Goal: Transaction & Acquisition: Purchase product/service

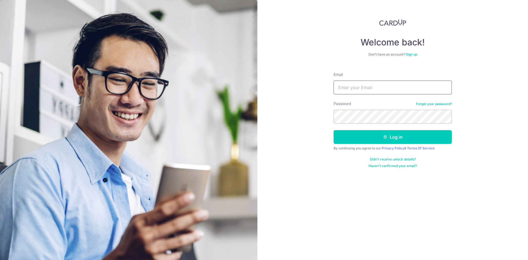
click at [363, 90] on input "Email" at bounding box center [392, 88] width 118 height 14
type input "[EMAIL_ADDRESS][DOMAIN_NAME]"
click at [333, 123] on div at bounding box center [333, 123] width 0 height 0
click at [380, 141] on button "Log in" at bounding box center [392, 137] width 118 height 14
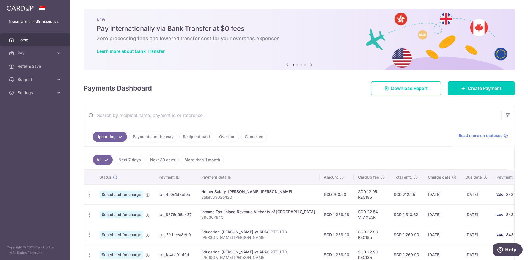
click at [493, 91] on span "Create Payment" at bounding box center [484, 88] width 34 height 7
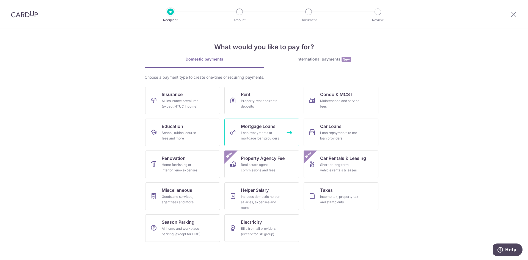
click at [255, 132] on div "Loan repayments to mortgage loan providers" at bounding box center [261, 135] width 40 height 11
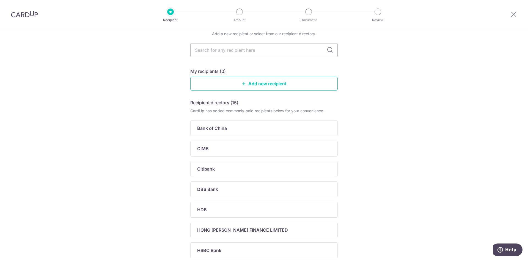
scroll to position [55, 0]
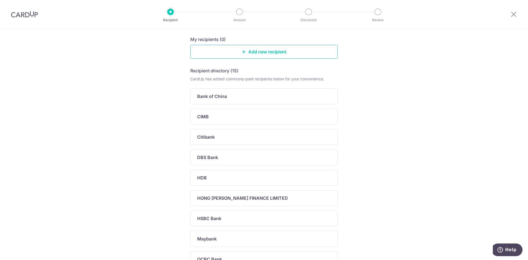
click at [237, 137] on div "Citibank" at bounding box center [260, 137] width 127 height 7
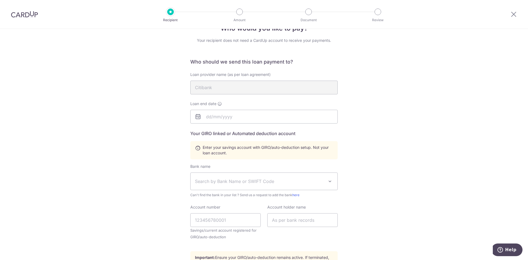
scroll to position [12, 0]
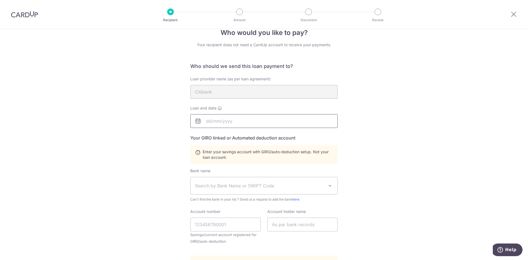
click at [224, 118] on input "text" at bounding box center [263, 121] width 147 height 14
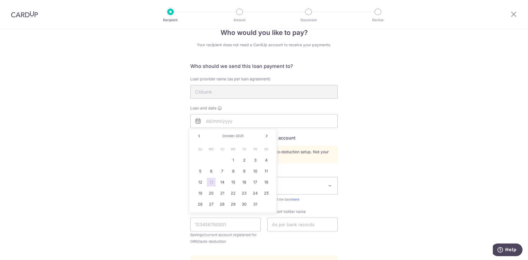
click at [245, 137] on div "October 2025" at bounding box center [233, 136] width 40 height 4
click at [240, 135] on span "2025" at bounding box center [240, 136] width 8 height 4
click at [268, 135] on link "Next" at bounding box center [266, 135] width 7 height 7
type input "02/10/2055"
click at [126, 143] on div "Who would you like to pay? Your recipient does not need a CardUp account to rec…" at bounding box center [264, 179] width 528 height 325
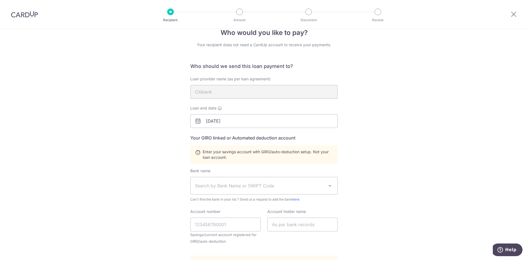
scroll to position [95, 0]
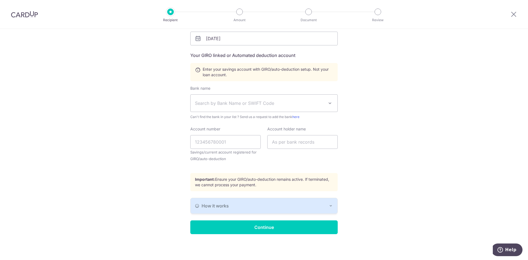
click at [273, 102] on span "Search by Bank Name or SWIFT Code" at bounding box center [259, 103] width 129 height 7
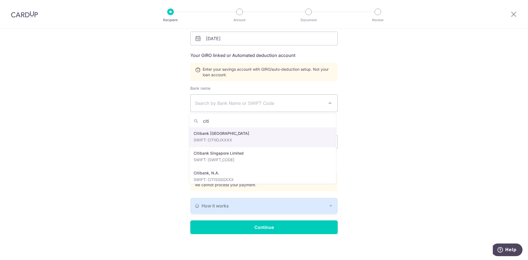
scroll to position [29, 0]
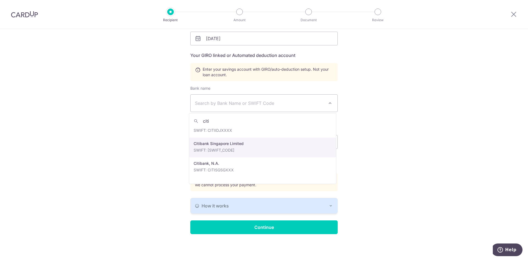
type input "citi"
select select "27"
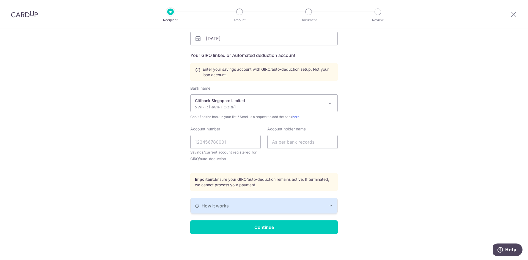
click at [156, 150] on div "Who would you like to pay? Your recipient does not need a CardUp account to rec…" at bounding box center [264, 96] width 528 height 325
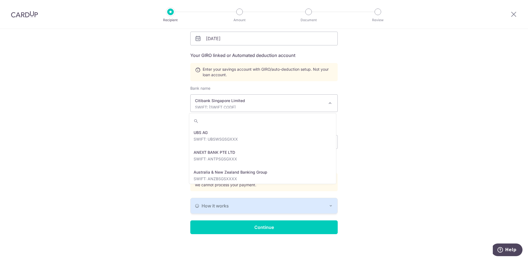
click at [276, 102] on p "Citibank Singapore Limited" at bounding box center [259, 100] width 129 height 5
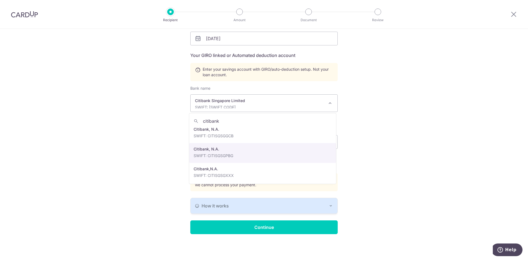
scroll to position [84, 0]
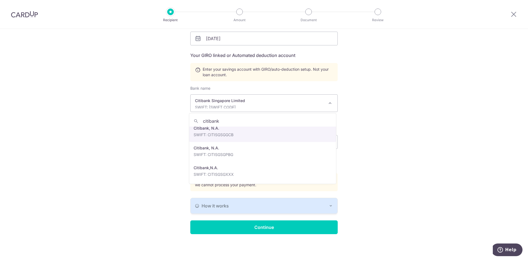
type input "citibank"
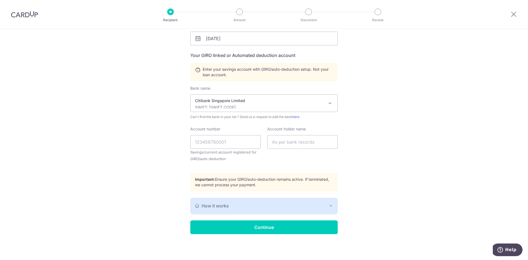
click at [247, 106] on p "SWIFT: CITISGSLXXX" at bounding box center [259, 106] width 129 height 5
click at [395, 93] on div "Who would you like to pay? Your recipient does not need a CardUp account to rec…" at bounding box center [264, 96] width 528 height 325
click at [220, 142] on input "Account number" at bounding box center [225, 142] width 70 height 14
click at [304, 157] on div "Account holder name" at bounding box center [302, 147] width 77 height 42
click at [236, 143] on input "Account number" at bounding box center [225, 142] width 70 height 14
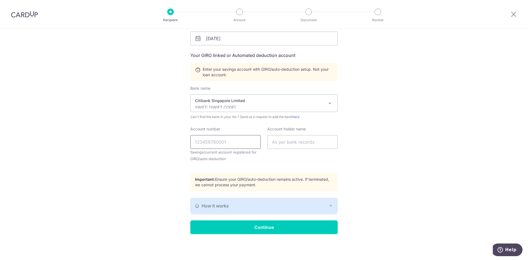
click at [242, 138] on input "Account number" at bounding box center [225, 142] width 70 height 14
type input "0801733467"
click at [293, 141] on input "text" at bounding box center [302, 142] width 70 height 14
type input "Leonard Leng Qi An"
click at [135, 131] on div "Who would you like to pay? Your recipient does not need a CardUp account to rec…" at bounding box center [264, 96] width 528 height 325
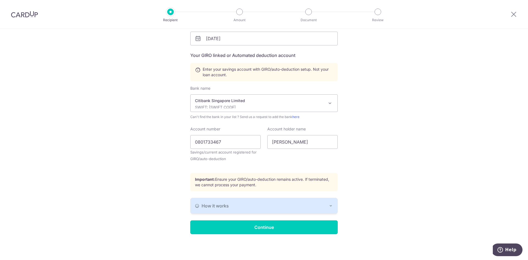
click at [259, 225] on input "Continue" at bounding box center [263, 227] width 147 height 14
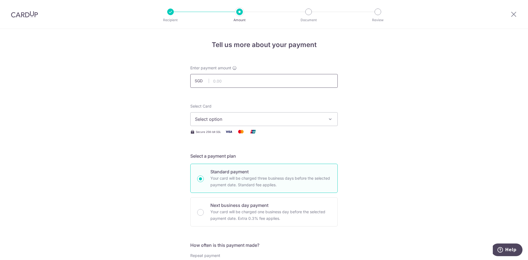
click at [236, 79] on input "text" at bounding box center [263, 81] width 147 height 14
type input "4,340.39"
click at [208, 123] on button "Select option" at bounding box center [263, 119] width 147 height 14
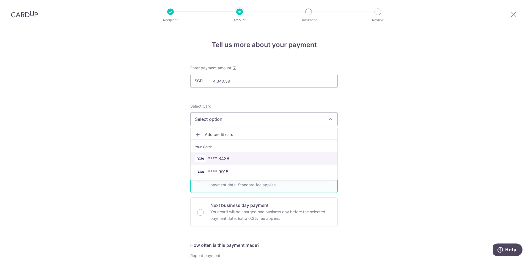
click at [264, 154] on link "**** 8438" at bounding box center [263, 158] width 147 height 13
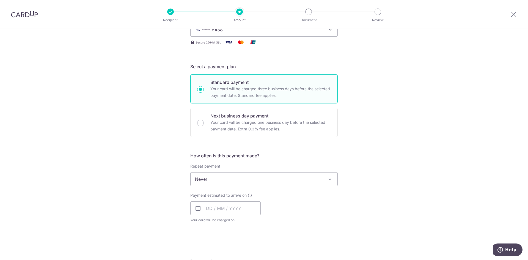
scroll to position [137, 0]
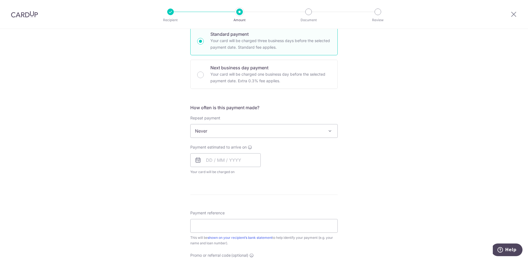
click at [272, 120] on div "Repeat payment Never Every week Every month Every quarter Every half a year Nev…" at bounding box center [263, 126] width 147 height 23
click at [282, 127] on span "Never" at bounding box center [263, 130] width 147 height 13
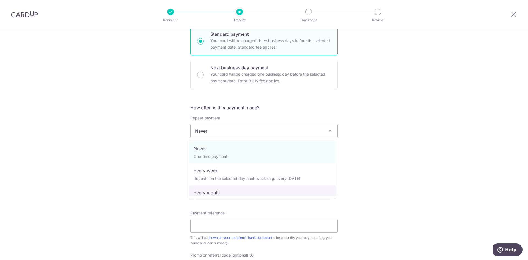
select select "3"
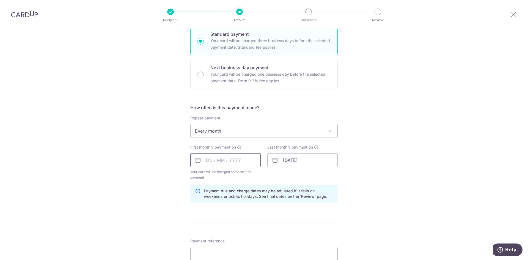
click at [233, 164] on input "text" at bounding box center [225, 160] width 70 height 14
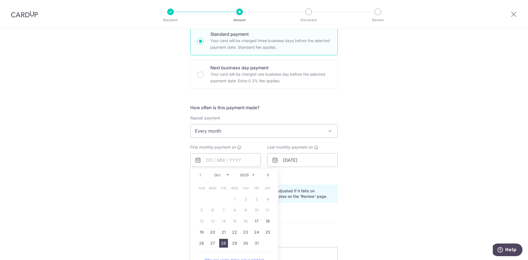
drag, startPoint x: 226, startPoint y: 244, endPoint x: 164, endPoint y: 210, distance: 70.1
click at [226, 244] on link "28" at bounding box center [223, 243] width 9 height 9
type input "[DATE]"
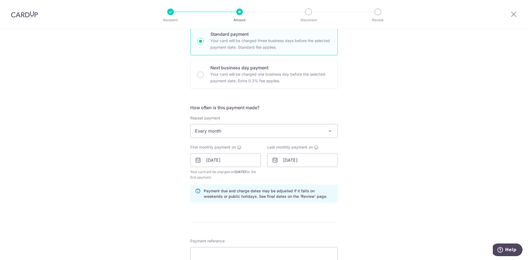
click at [157, 210] on div "Tell us more about your payment Enter payment amount SGD 4,340.39 4340.39 Recip…" at bounding box center [264, 153] width 528 height 525
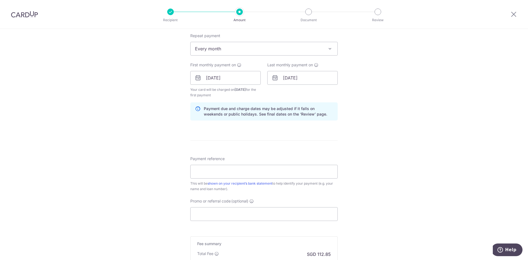
scroll to position [220, 0]
click at [259, 168] on input "Payment reference" at bounding box center [263, 171] width 147 height 14
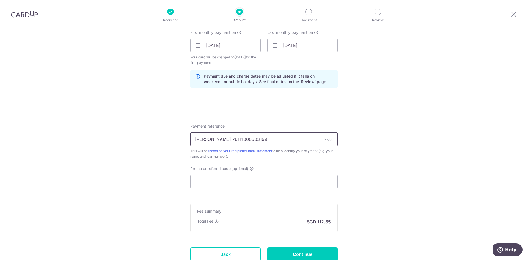
scroll to position [294, 0]
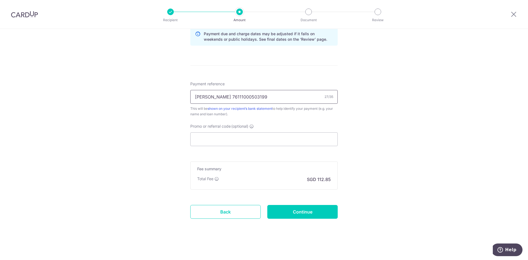
type input "[PERSON_NAME] 76111000503199"
click at [244, 139] on input "Promo or referral code (optional)" at bounding box center [263, 139] width 147 height 14
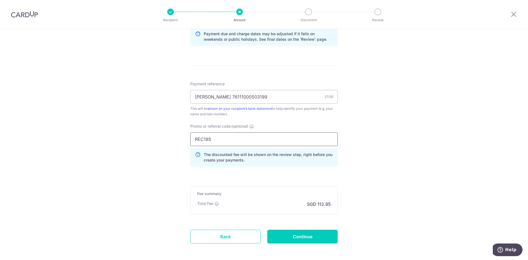
type input "REC185"
click at [331, 233] on input "Continue" at bounding box center [302, 236] width 70 height 14
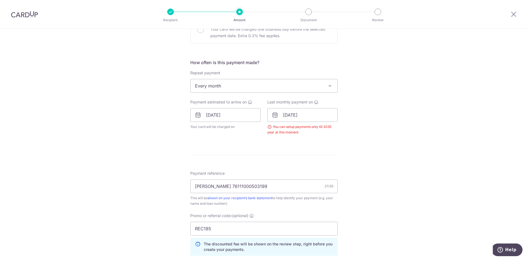
scroll to position [168, 0]
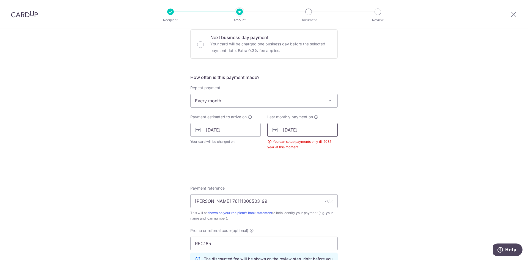
click at [301, 132] on input "[DATE]" at bounding box center [302, 130] width 70 height 14
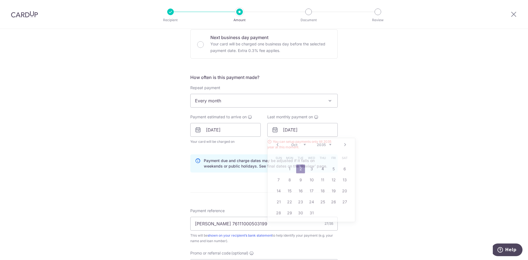
click at [104, 150] on div "Tell us more about your payment Enter payment amount SGD 4,340.39 4340.39 Selec…" at bounding box center [264, 136] width 528 height 550
click at [382, 163] on div "Tell us more about your payment Enter payment amount SGD 4,340.39 4340.39 Selec…" at bounding box center [264, 136] width 528 height 550
click at [309, 129] on input "[DATE]" at bounding box center [302, 130] width 70 height 14
click at [415, 173] on div "Tell us more about your payment Enter payment amount SGD 4,340.39 4340.39 Selec…" at bounding box center [264, 136] width 528 height 550
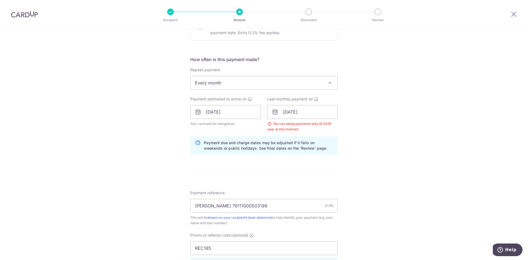
scroll to position [195, 0]
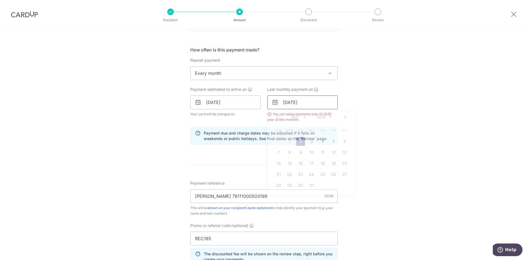
click at [314, 101] on input "[DATE]" at bounding box center [302, 102] width 70 height 14
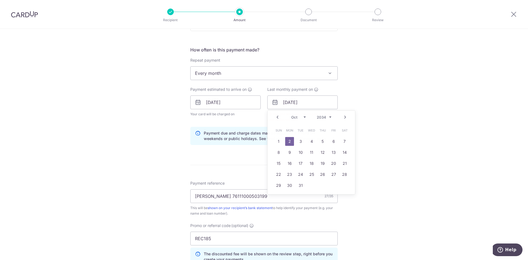
click at [385, 132] on div "Tell us more about your payment Enter payment amount SGD 4,340.39 4340.39 Selec…" at bounding box center [264, 109] width 528 height 550
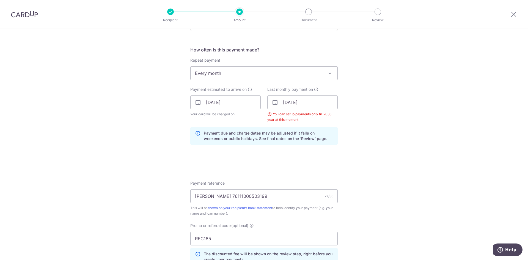
click at [309, 114] on div "You can setup payments only till 2035 year at this moment." at bounding box center [302, 116] width 70 height 11
click at [310, 106] on input "[DATE]" at bounding box center [302, 102] width 70 height 14
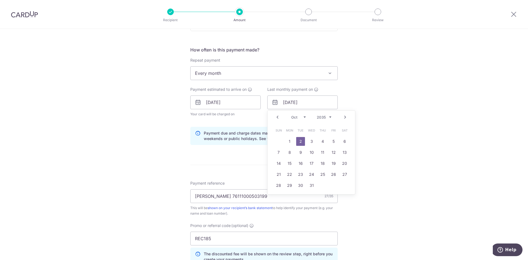
click at [472, 130] on div "Tell us more about your payment Enter payment amount SGD 4,340.39 4340.39 Selec…" at bounding box center [264, 109] width 528 height 550
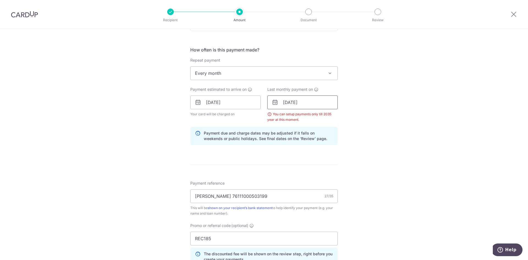
click at [314, 104] on input "02/10/2035" at bounding box center [302, 102] width 70 height 14
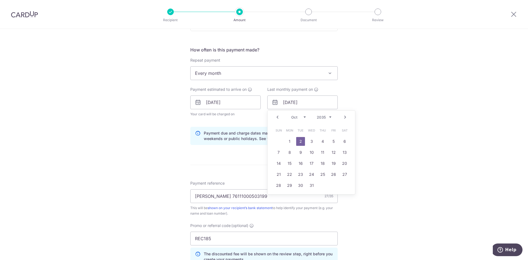
click at [378, 118] on div "Tell us more about your payment Enter payment amount SGD 4,340.39 4340.39 Selec…" at bounding box center [264, 109] width 528 height 550
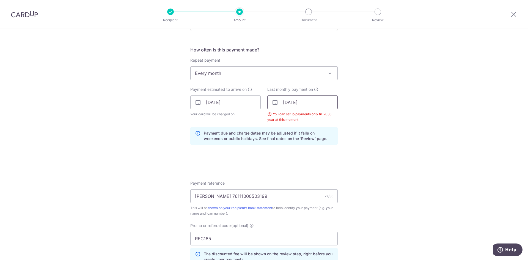
click at [311, 103] on input "02/10/2035" at bounding box center [302, 102] width 70 height 14
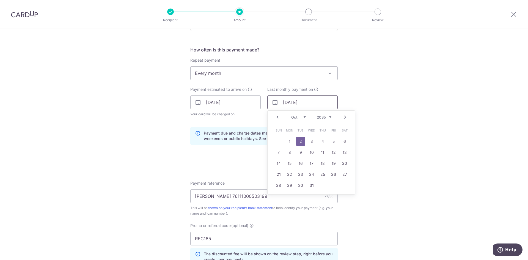
type input "02/10/2030"
click at [358, 128] on div "Tell us more about your payment Enter payment amount SGD 4,340.39 4340.39 Selec…" at bounding box center [264, 109] width 528 height 550
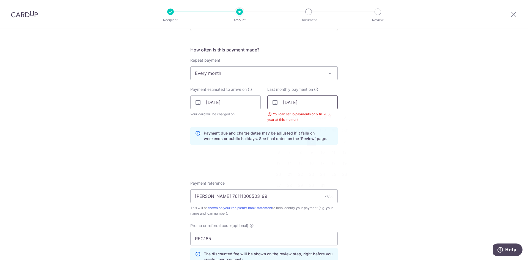
click at [314, 103] on input "02/10/2030" at bounding box center [302, 102] width 70 height 14
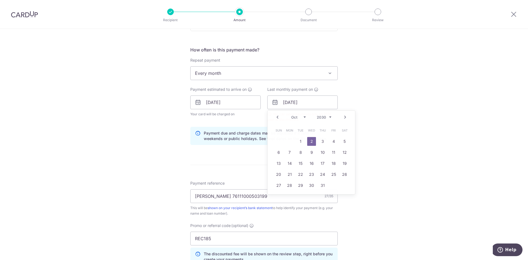
click at [374, 127] on div "Tell us more about your payment Enter payment amount SGD 4,340.39 4340.39 Selec…" at bounding box center [264, 109] width 528 height 550
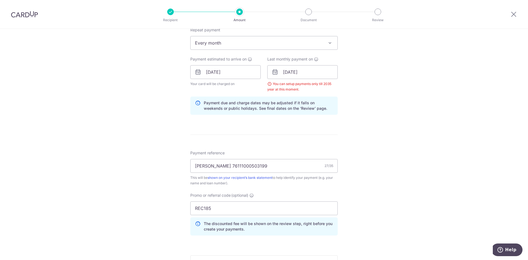
scroll to position [319, 0]
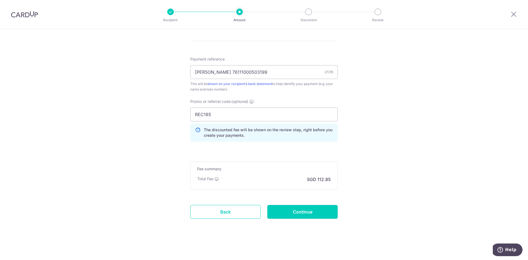
click at [304, 214] on input "Continue" at bounding box center [302, 212] width 70 height 14
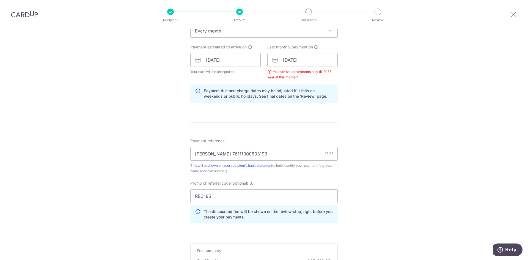
scroll to position [237, 0]
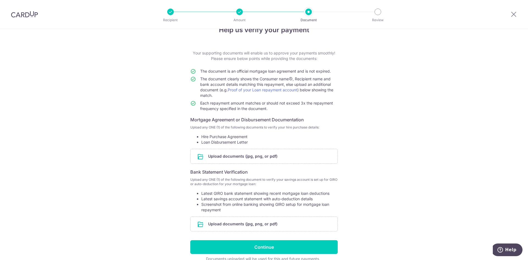
scroll to position [42, 0]
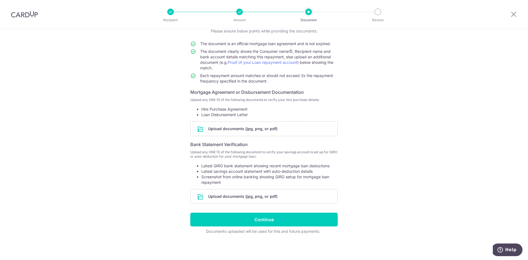
click at [251, 193] on input "file" at bounding box center [263, 196] width 147 height 14
click at [262, 198] on input "file" at bounding box center [263, 196] width 147 height 14
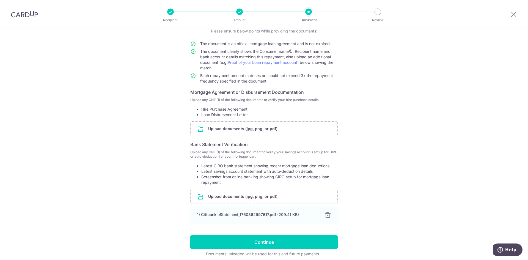
click at [251, 129] on input "file" at bounding box center [263, 128] width 147 height 14
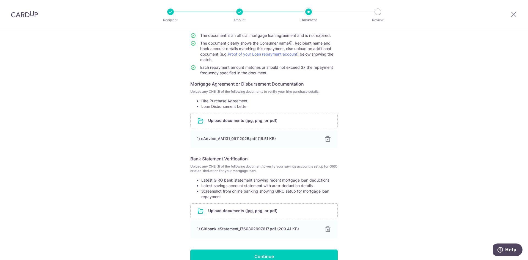
scroll to position [87, 0]
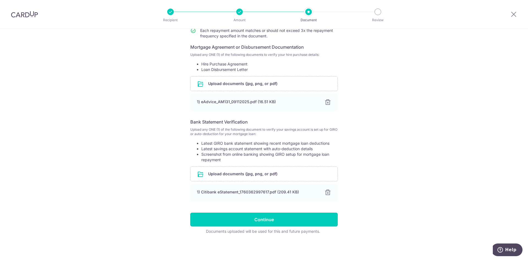
click at [281, 219] on input "Continue" at bounding box center [263, 219] width 147 height 14
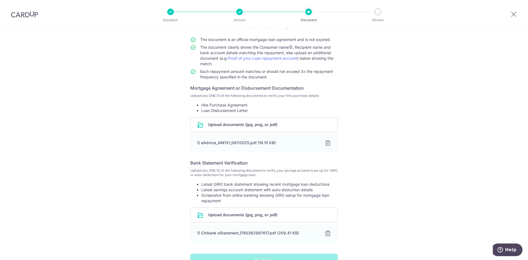
scroll to position [0, 0]
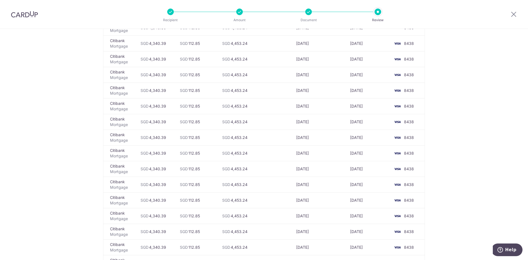
scroll to position [858, 0]
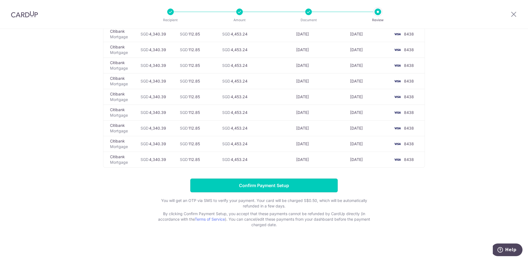
click at [289, 186] on input "Confirm Payment Setup" at bounding box center [263, 185] width 147 height 14
